Goal: Communication & Community: Participate in discussion

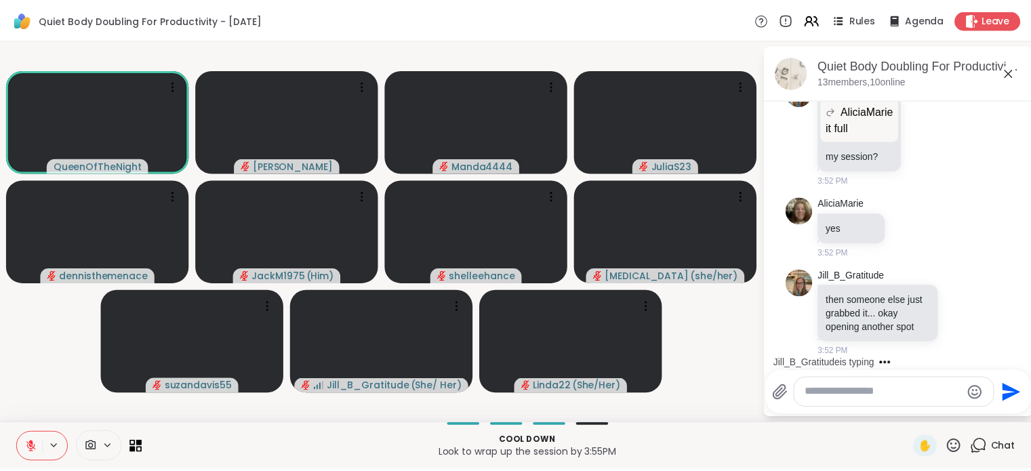
scroll to position [3895, 0]
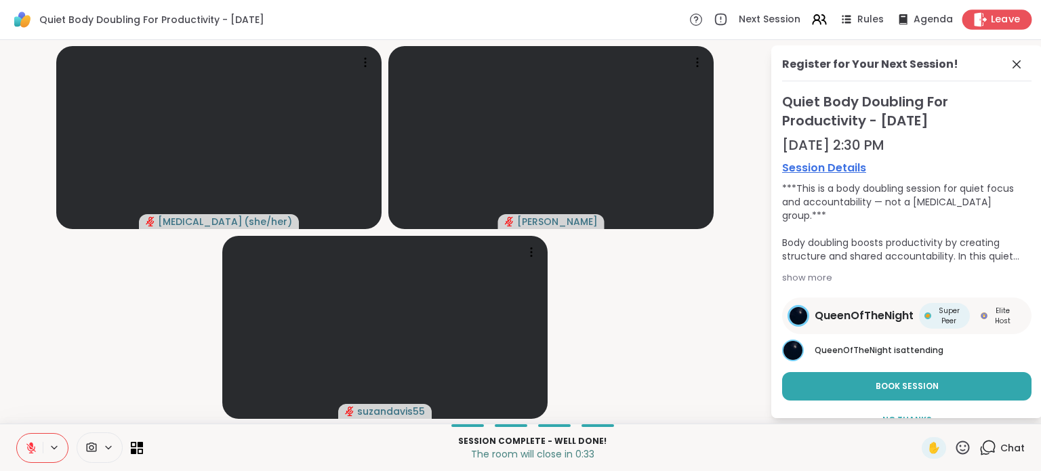
click at [975, 18] on icon at bounding box center [981, 19] width 13 height 14
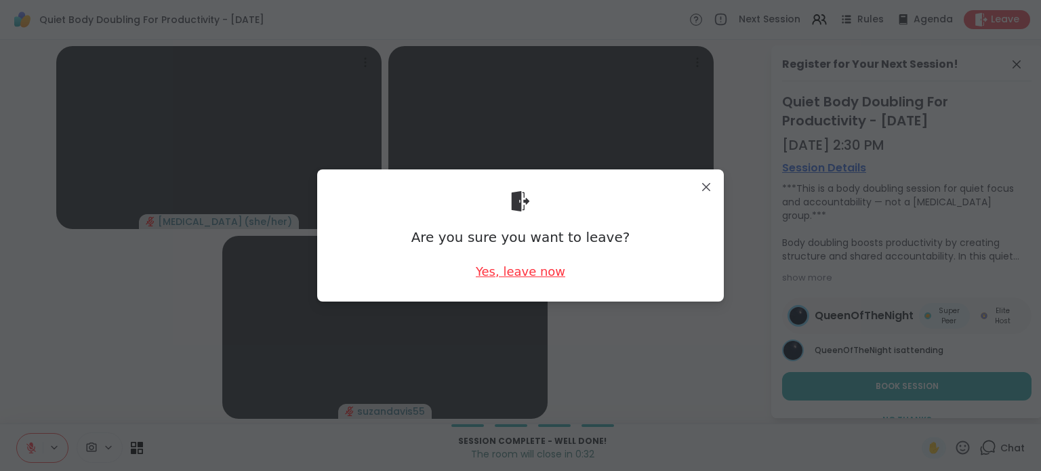
click at [513, 273] on div "Yes, leave now" at bounding box center [520, 271] width 89 height 17
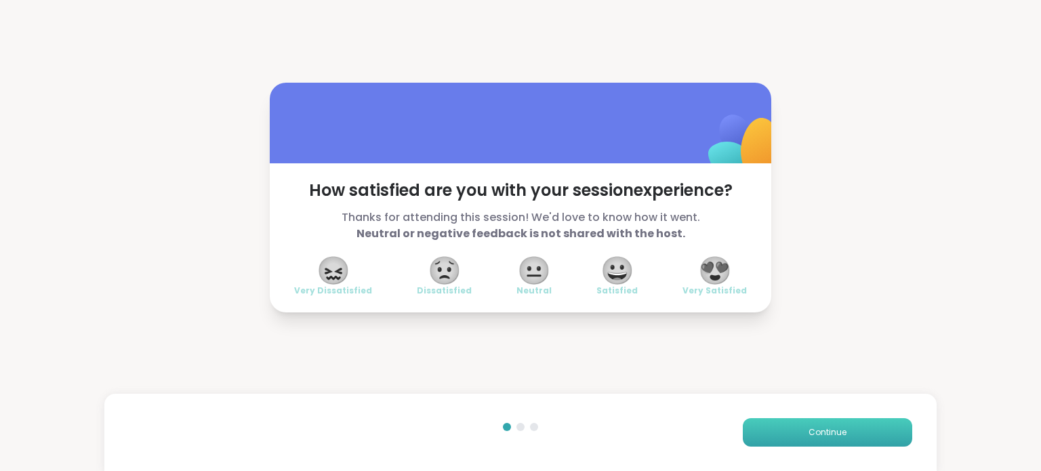
click at [820, 440] on button "Continue" at bounding box center [827, 432] width 169 height 28
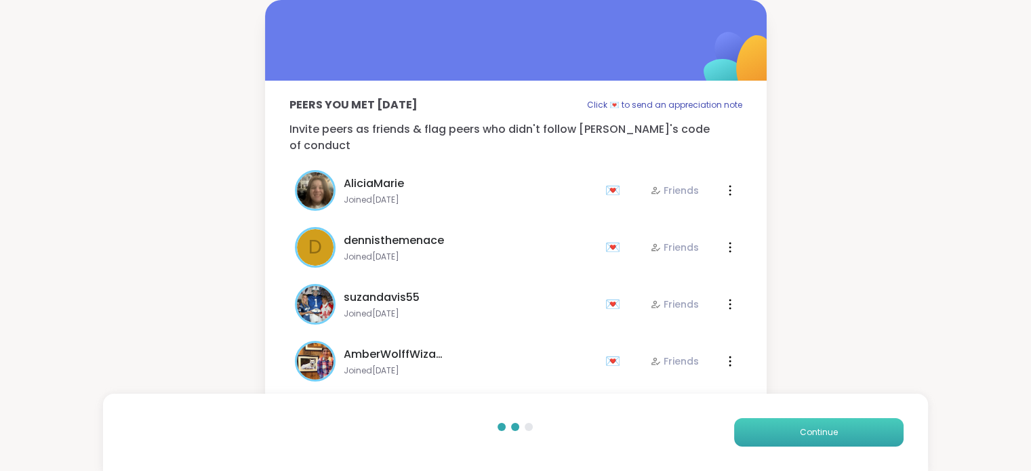
click at [820, 440] on button "Continue" at bounding box center [818, 432] width 169 height 28
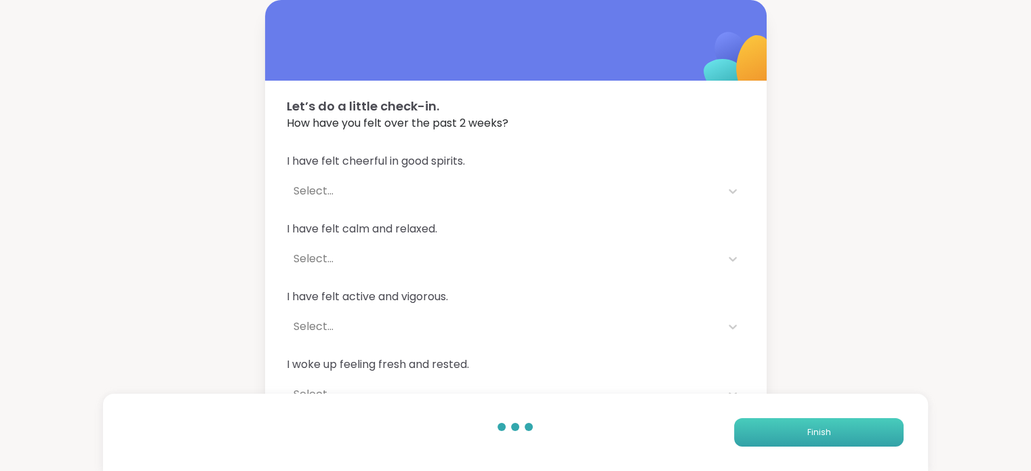
click at [820, 440] on button "Finish" at bounding box center [818, 432] width 169 height 28
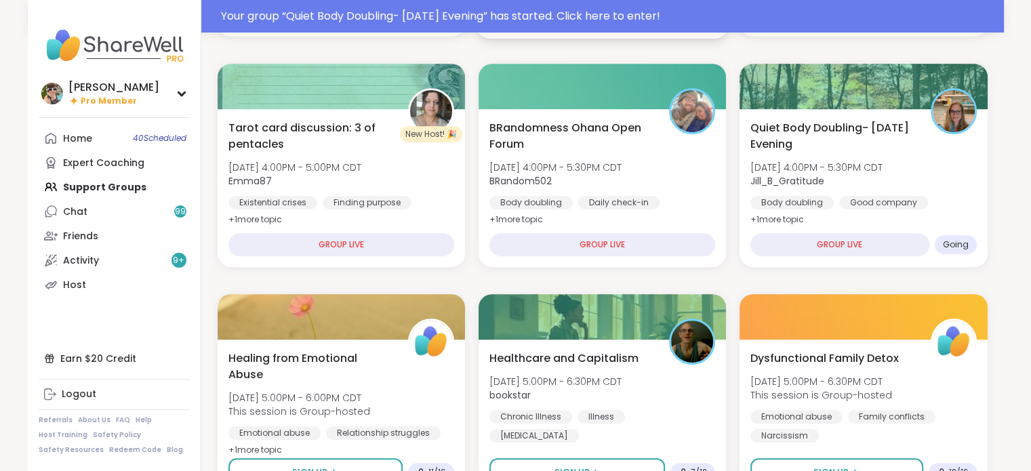
scroll to position [605, 0]
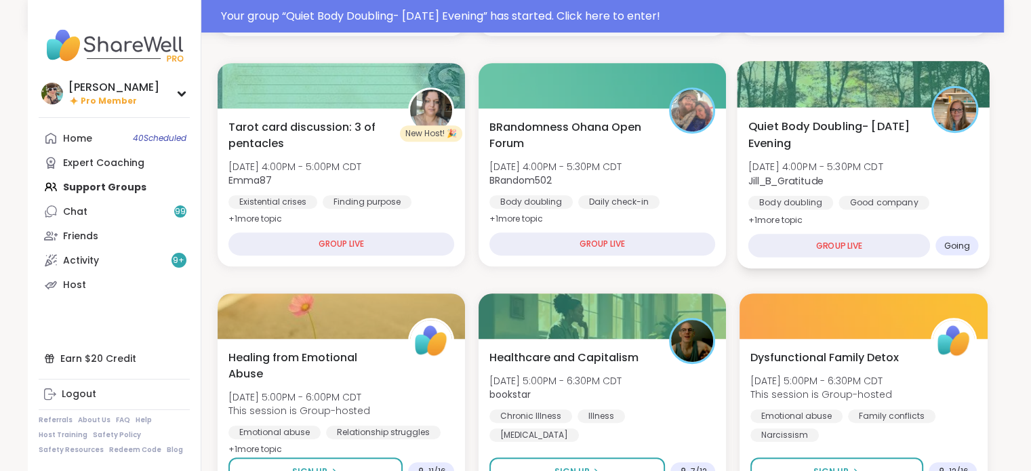
click at [822, 165] on span "[DATE] 4:00PM - 5:30PM CDT" at bounding box center [815, 167] width 135 height 14
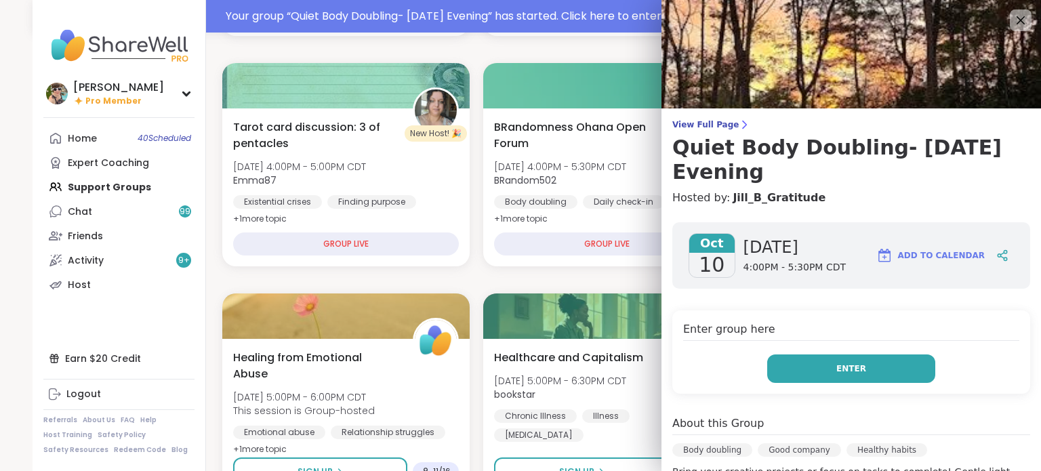
click at [827, 355] on button "Enter" at bounding box center [851, 369] width 168 height 28
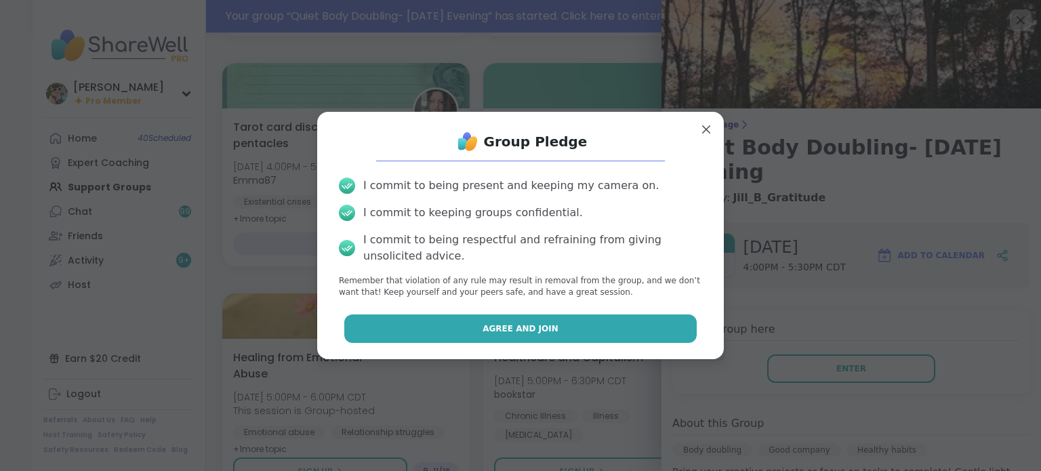
click at [536, 325] on span "Agree and Join" at bounding box center [521, 329] width 76 height 12
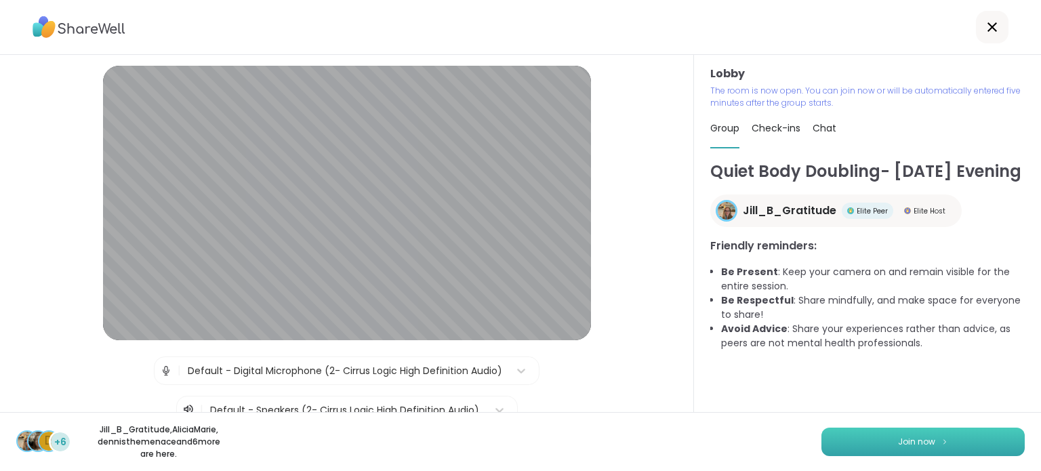
click at [883, 441] on button "Join now" at bounding box center [923, 442] width 203 height 28
